Goal: Task Accomplishment & Management: Manage account settings

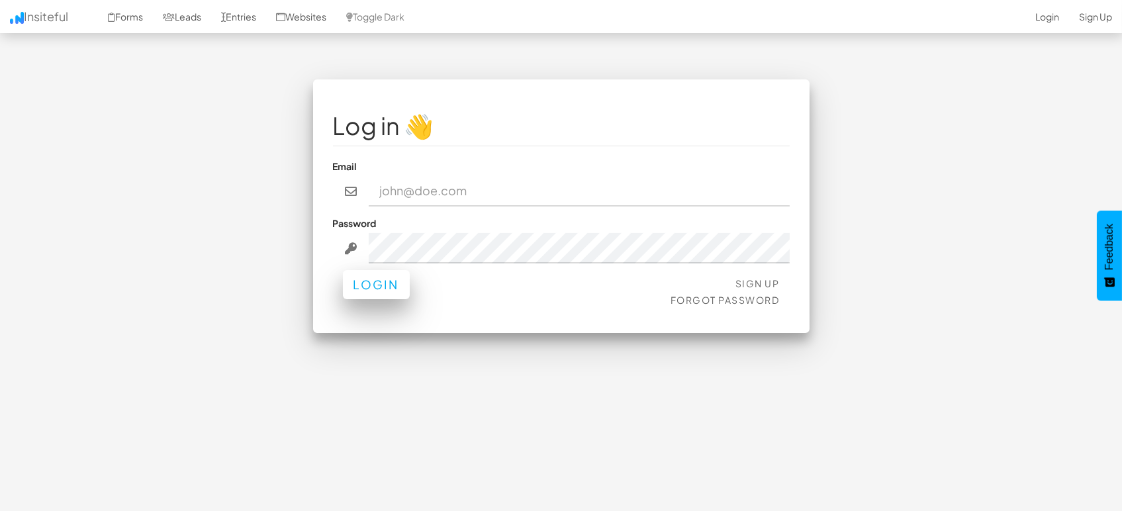
type input "marketing@mapsted.com"
click at [381, 290] on button "Login" at bounding box center [376, 284] width 67 height 29
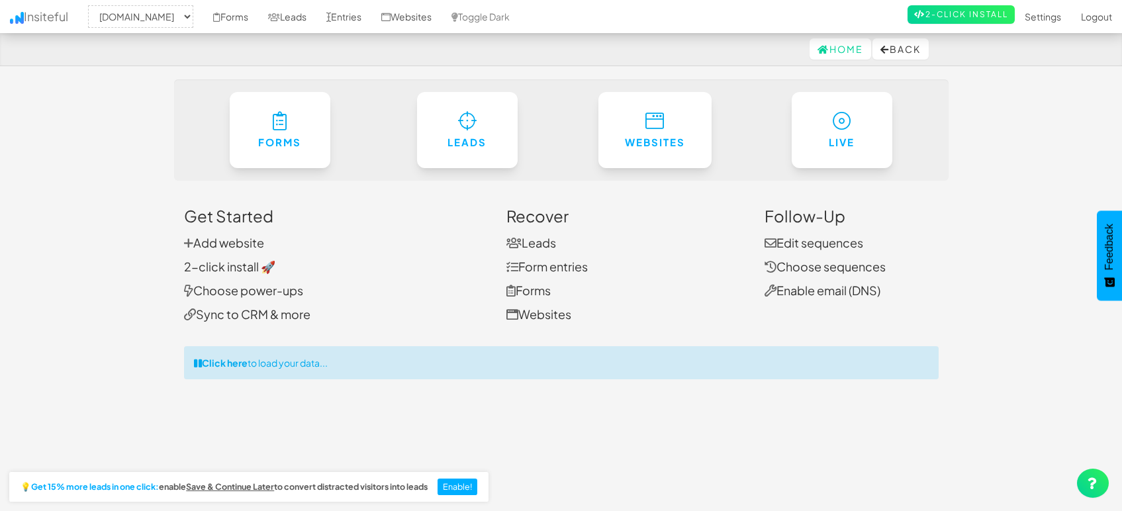
select select "1505"
click at [340, 16] on link "Entries" at bounding box center [343, 16] width 55 height 33
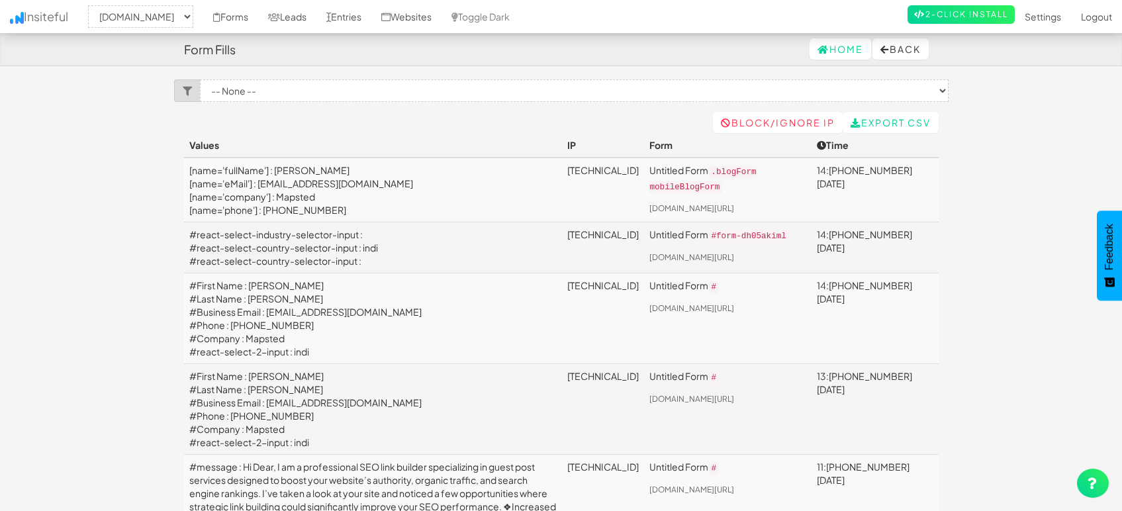
select select "1505"
click at [284, 17] on link "Leads" at bounding box center [287, 16] width 58 height 33
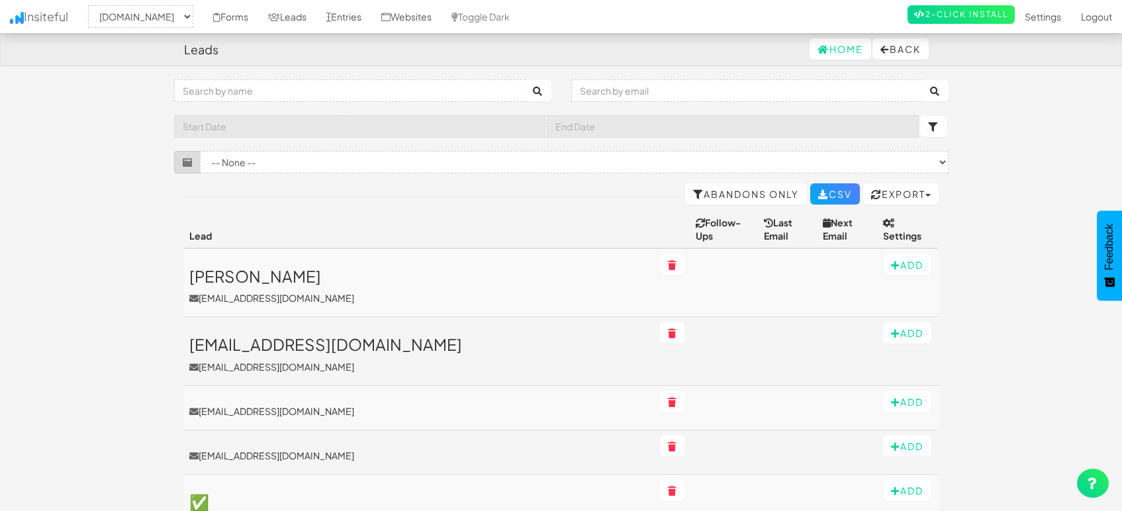
select select "1505"
